Goal: Navigation & Orientation: Find specific page/section

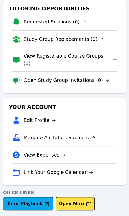
scroll to position [38, 0]
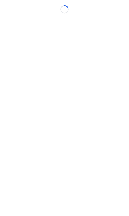
scroll to position [4, 0]
